Goal: Task Accomplishment & Management: Manage account settings

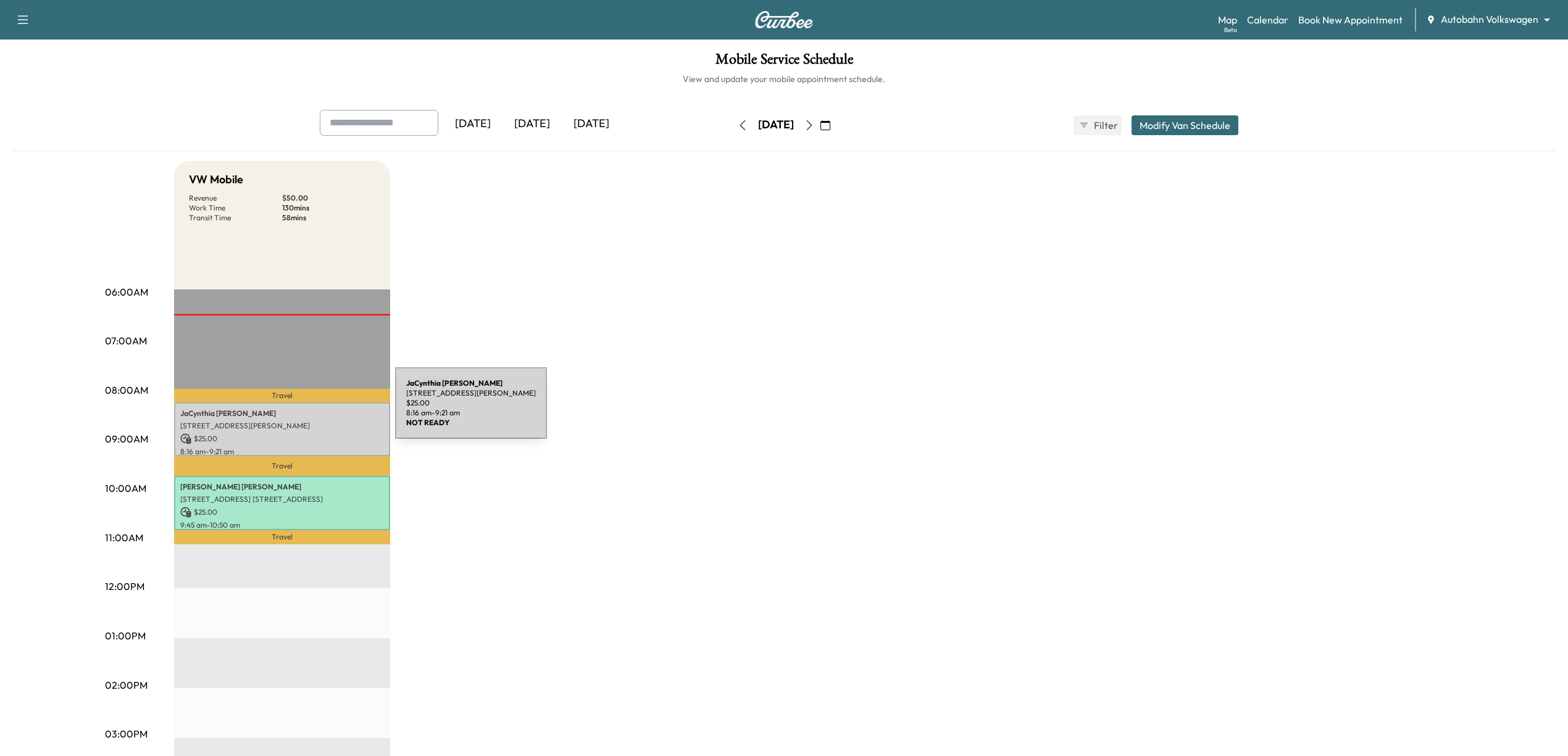
click at [303, 413] on p "[PERSON_NAME]" at bounding box center [282, 413] width 203 height 10
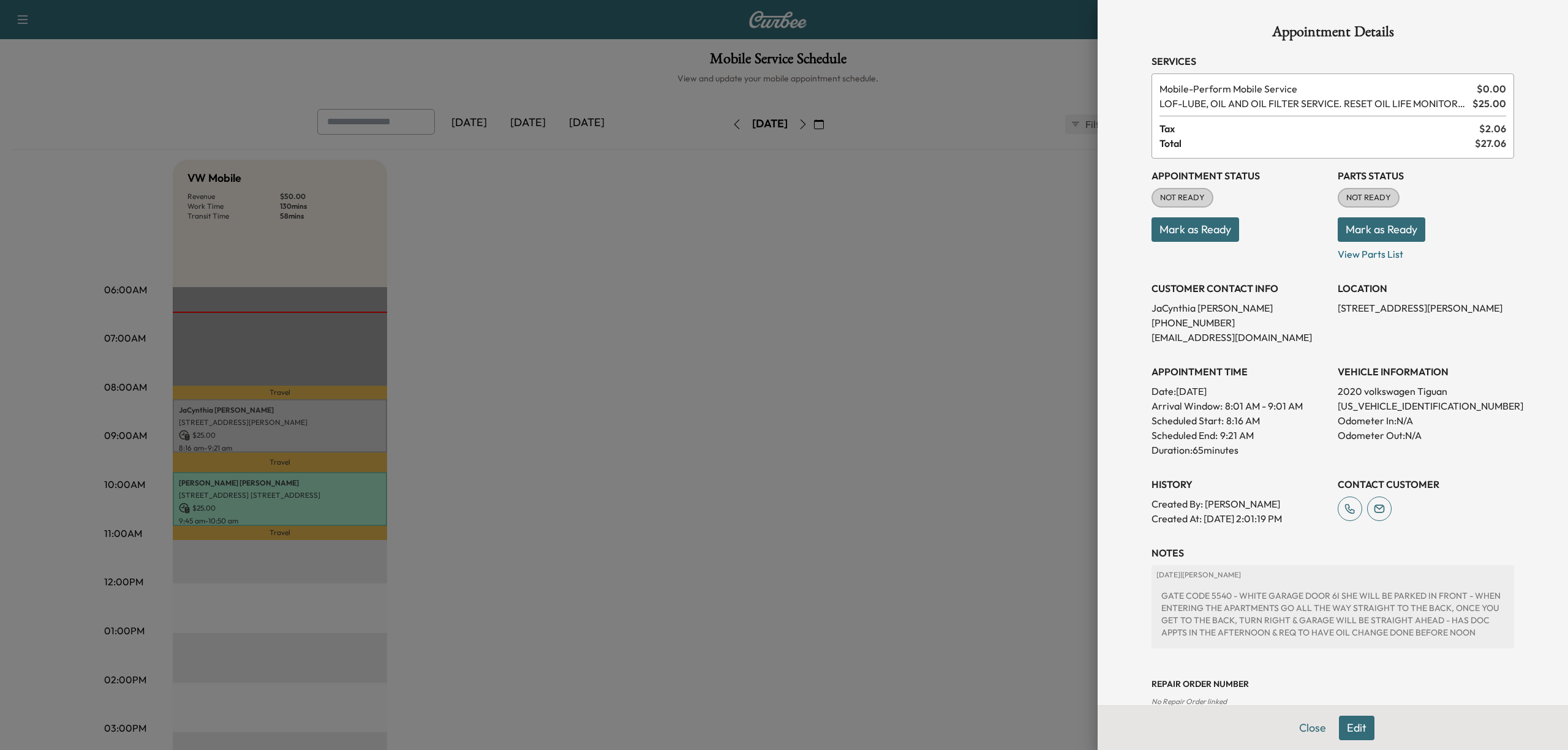
click at [1200, 236] on button "Mark as Ready" at bounding box center [1195, 229] width 88 height 24
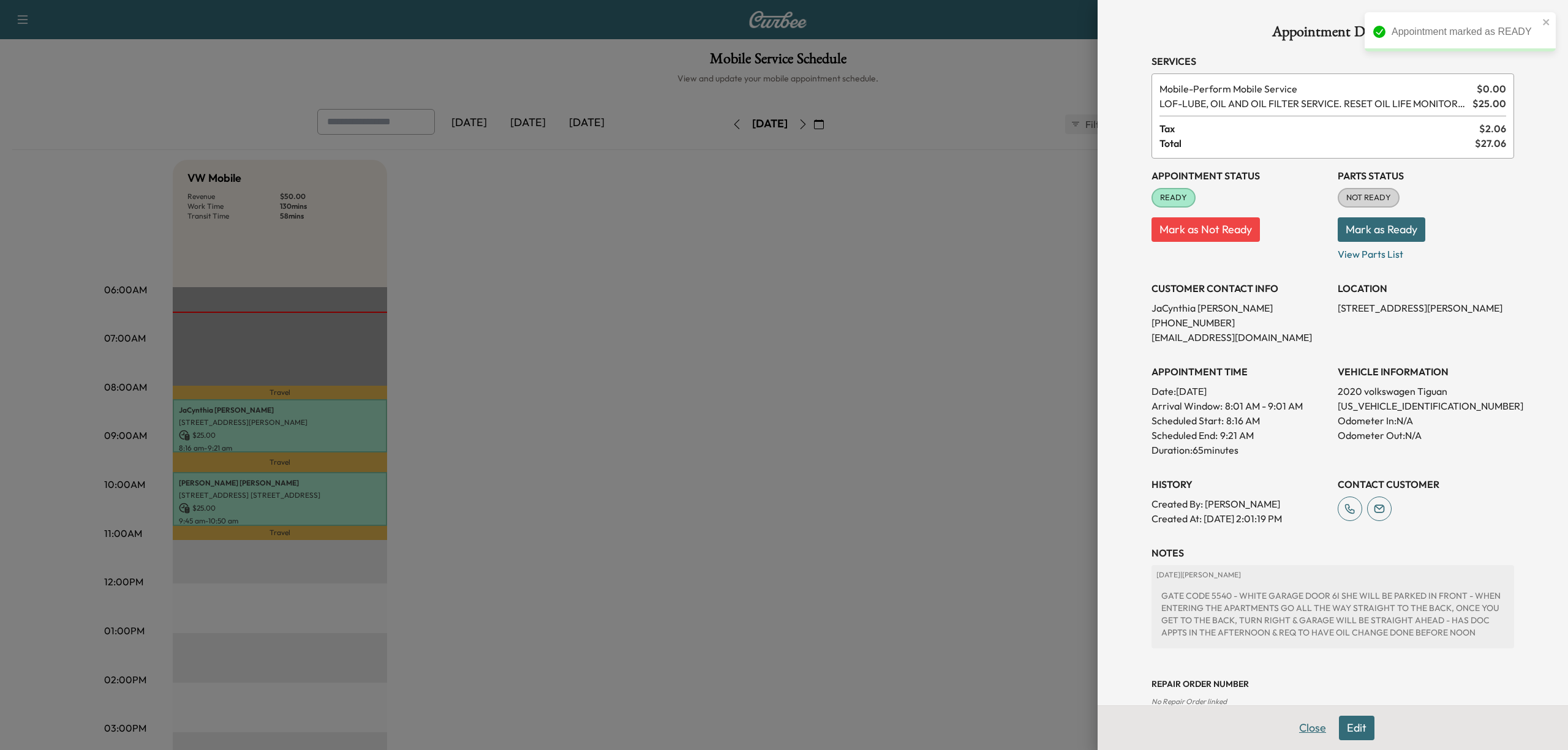
drag, startPoint x: 1301, startPoint y: 731, endPoint x: 1309, endPoint y: 685, distance: 46.7
click at [1302, 730] on button "Close" at bounding box center [1312, 728] width 43 height 24
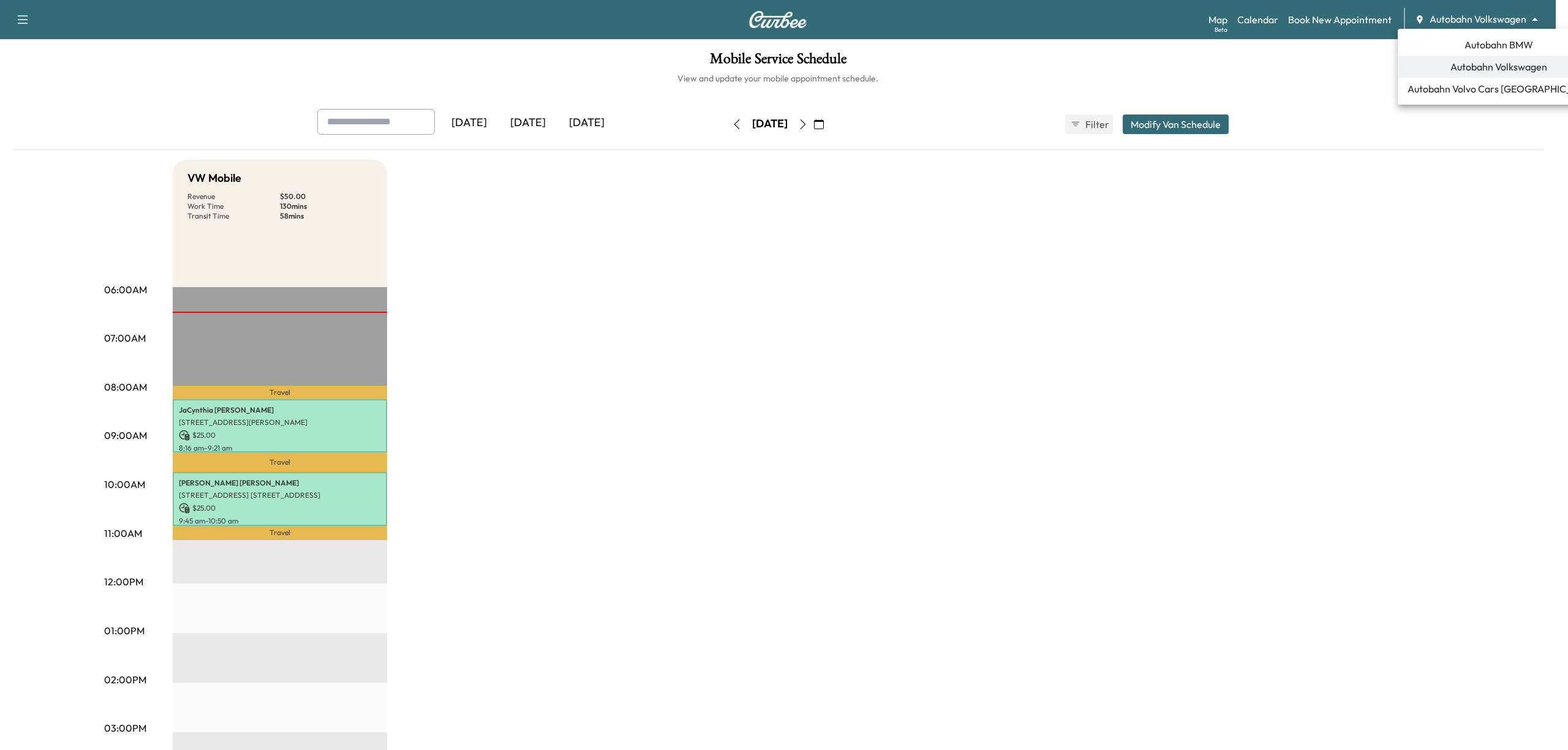
click at [1469, 18] on body "Support Log Out Map Beta Calendar Book New Appointment Autobahn Volkswagen ****…" at bounding box center [784, 375] width 1568 height 750
click at [1471, 52] on li "Autobahn BMW" at bounding box center [1499, 45] width 202 height 22
